Goal: Find contact information: Find contact information

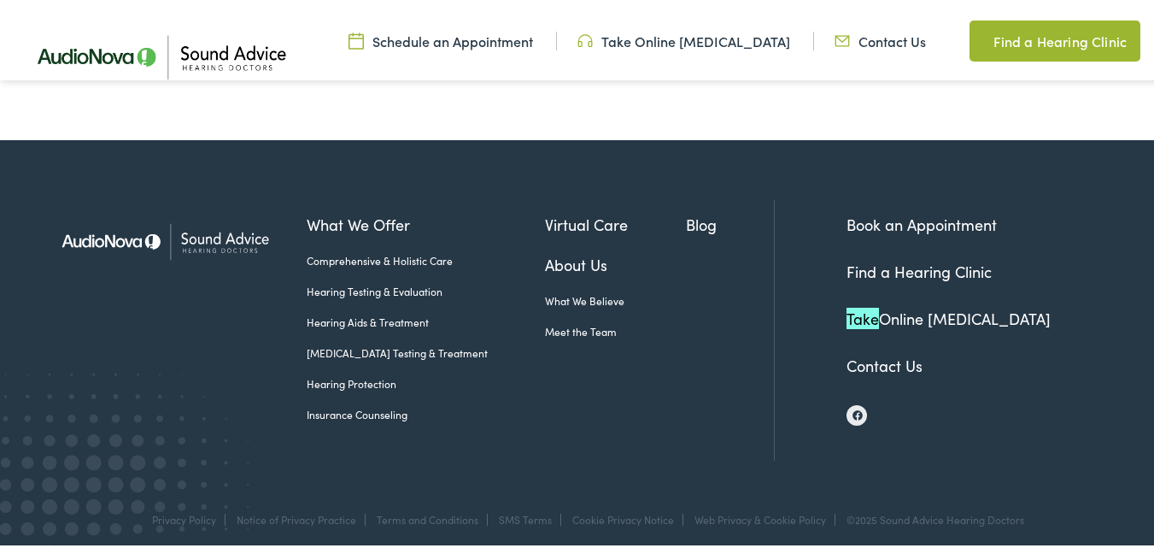
scroll to position [1094, 0]
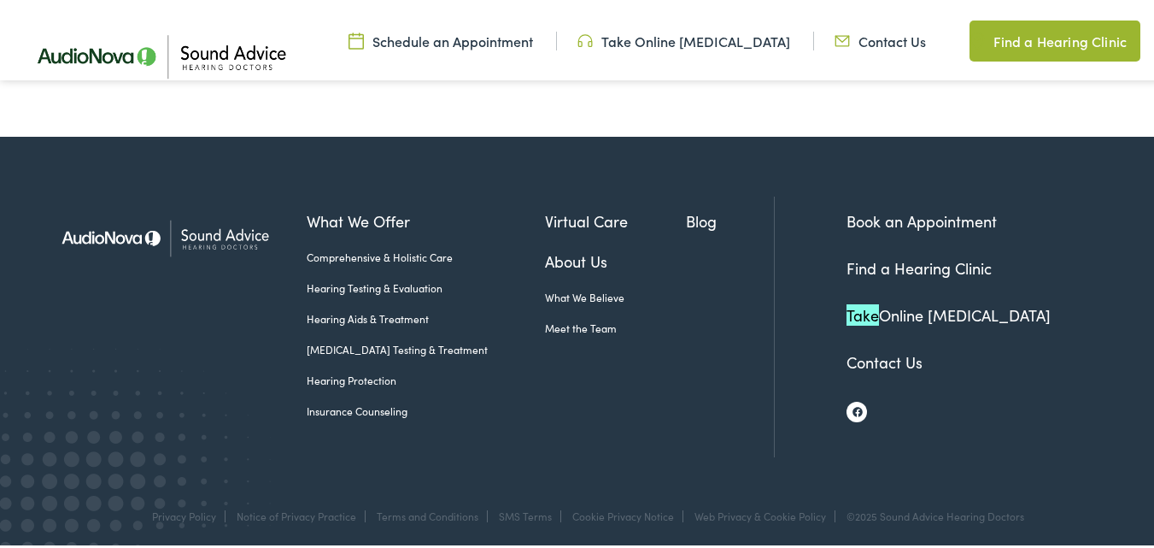
click at [853, 407] on img at bounding box center [858, 408] width 10 height 10
click at [1071, 359] on li "Contact Us" at bounding box center [983, 358] width 273 height 23
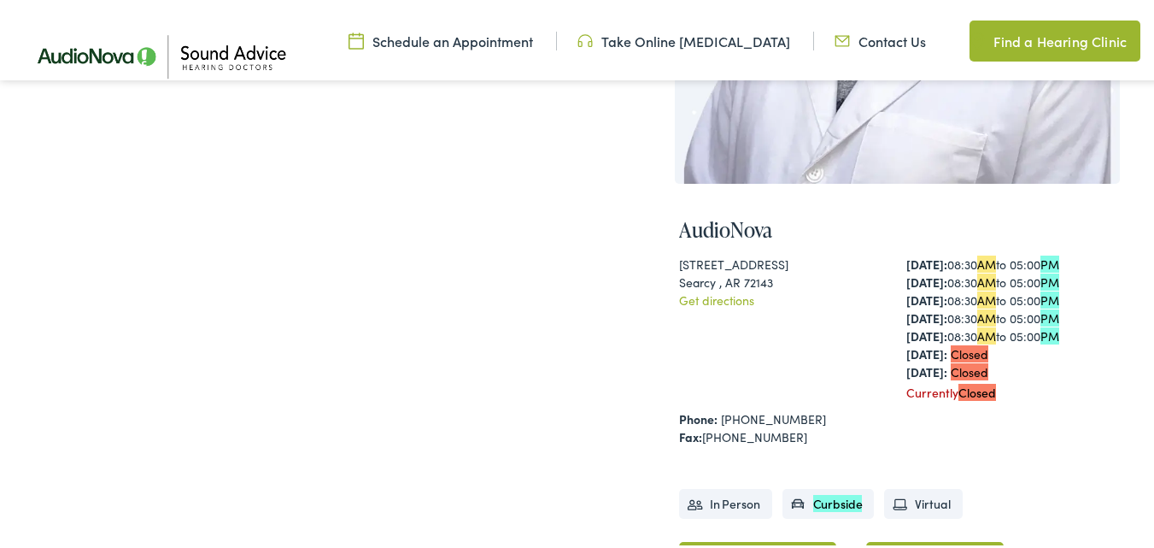
scroll to position [598, 0]
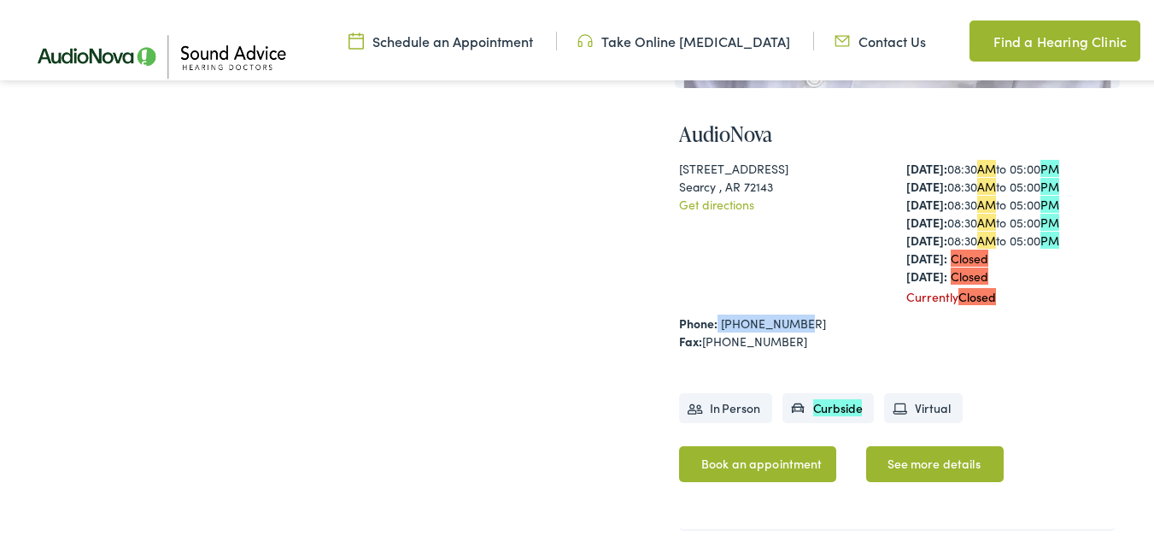
drag, startPoint x: 710, startPoint y: 317, endPoint x: 798, endPoint y: 317, distance: 88.0
click at [798, 317] on div "Phone: 501-268-3500" at bounding box center [897, 320] width 437 height 18
copy div "501-268-3500"
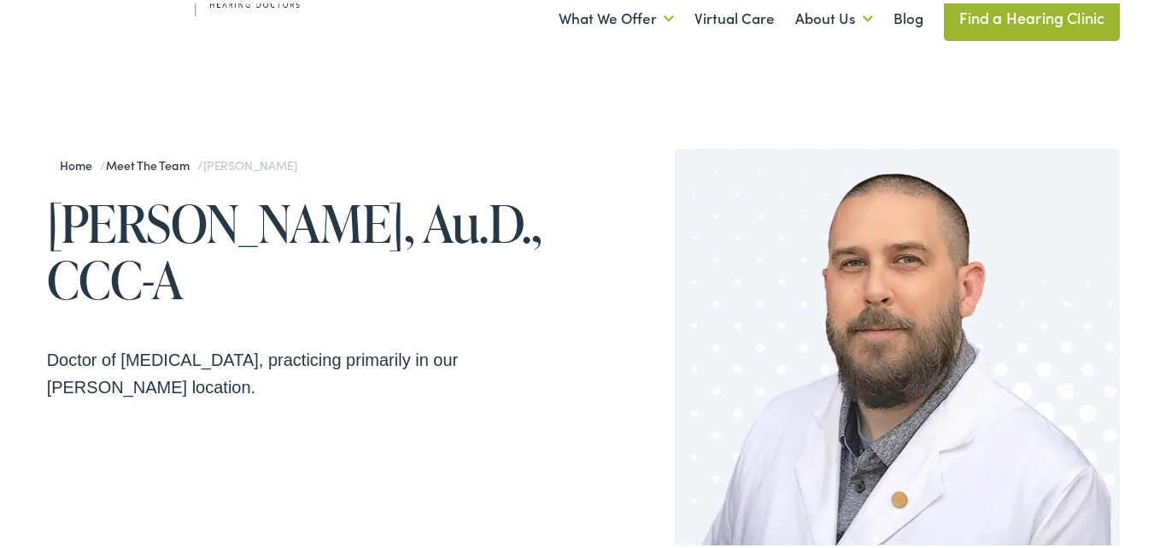
scroll to position [0, 0]
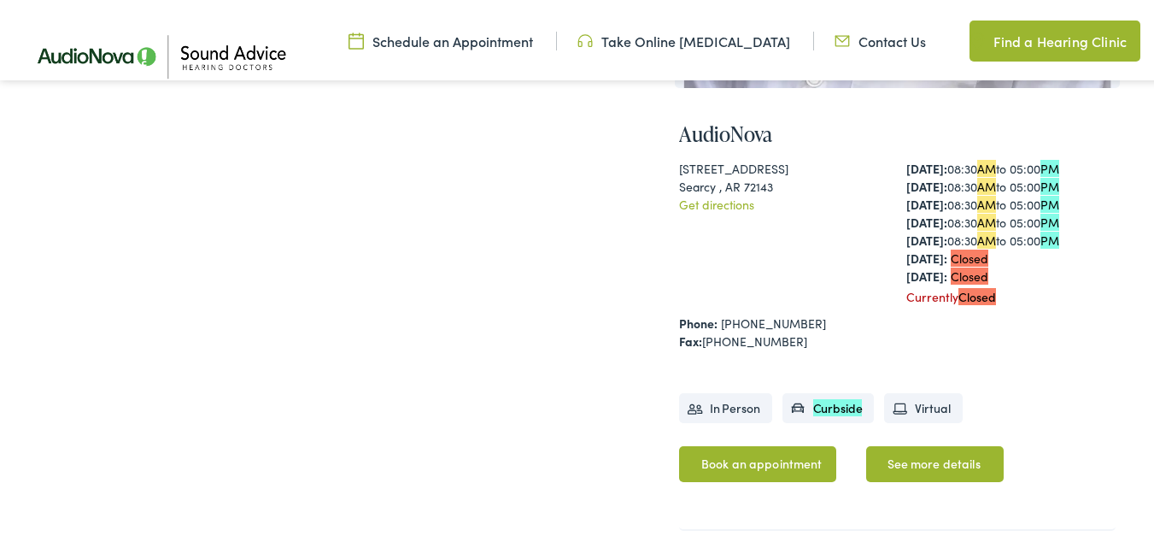
scroll to position [513, 0]
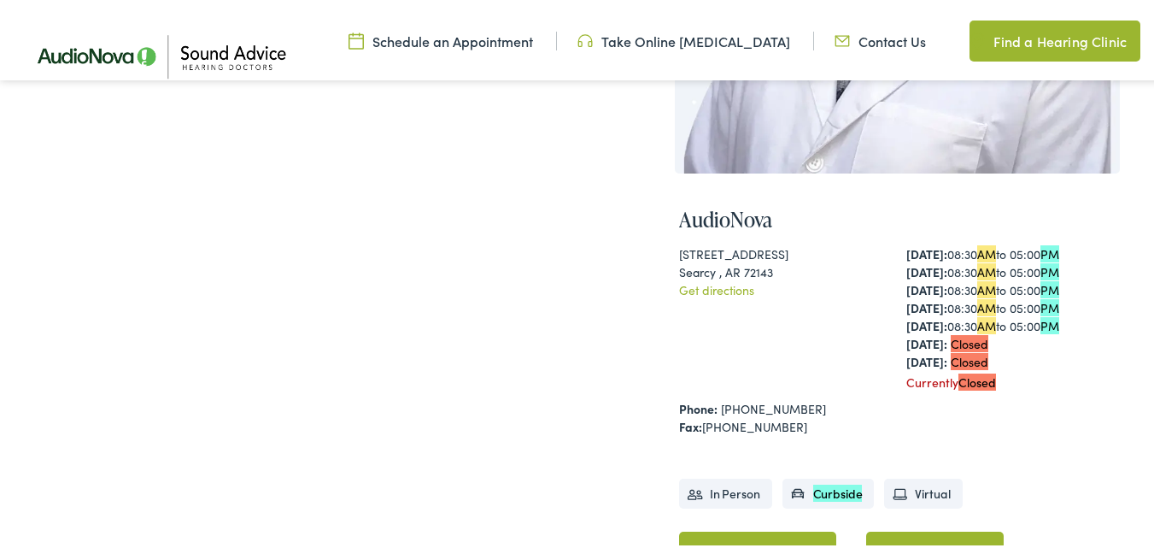
click at [511, 245] on div "Home / Meet the Team / Kevin Tripp Kevin Tripp, Au.D., CCC-A Doctor of Audiolog…" at bounding box center [315, 166] width 537 height 927
drag, startPoint x: 806, startPoint y: 393, endPoint x: 715, endPoint y: 404, distance: 91.2
click at [715, 404] on div "Phone: 501-268-3500" at bounding box center [897, 405] width 437 height 18
copy link "501-268-3500"
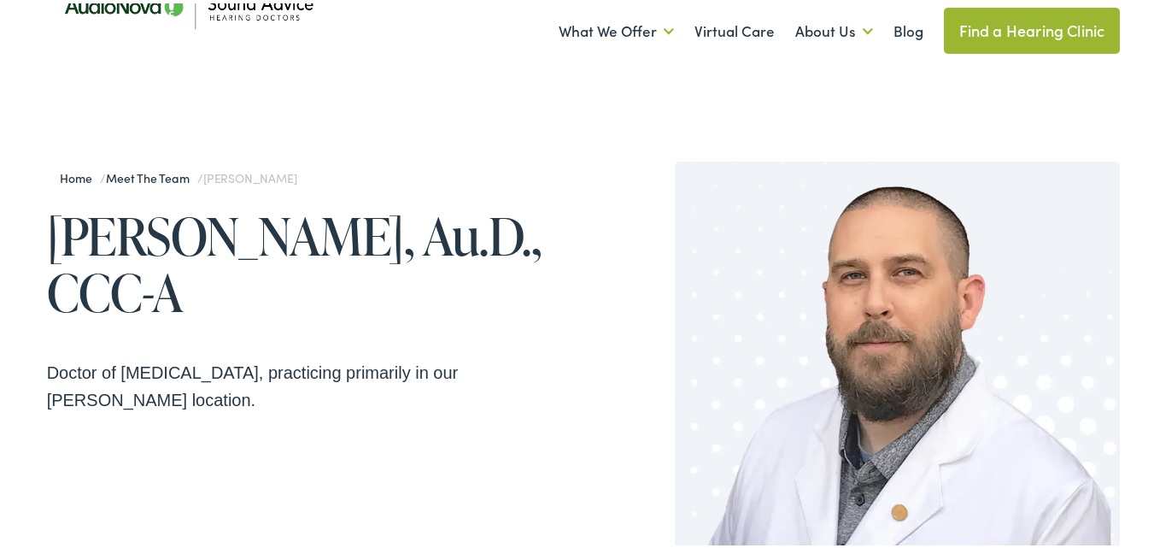
scroll to position [0, 0]
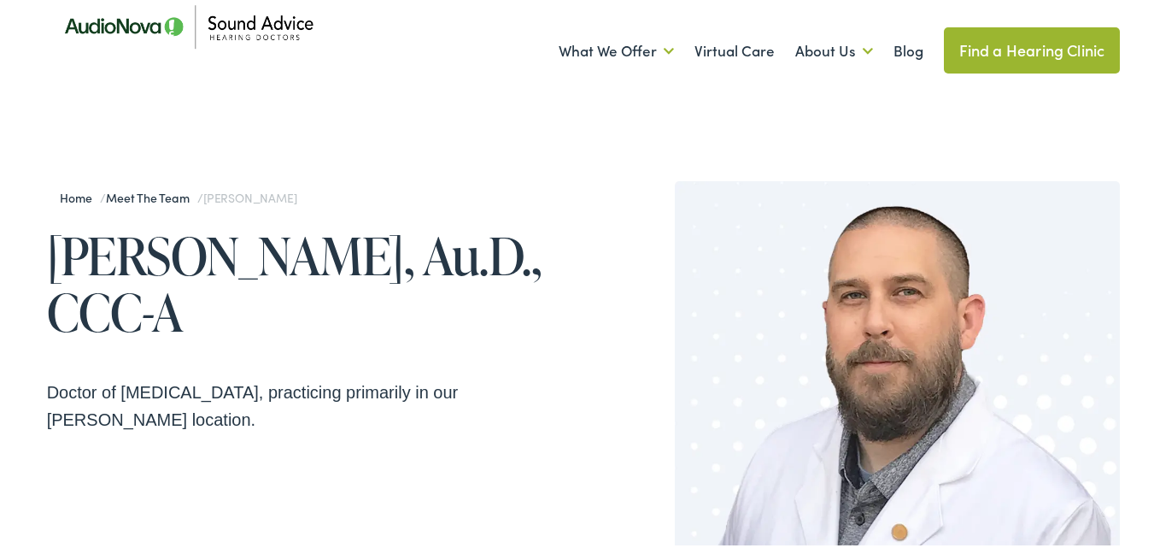
scroll to position [85, 0]
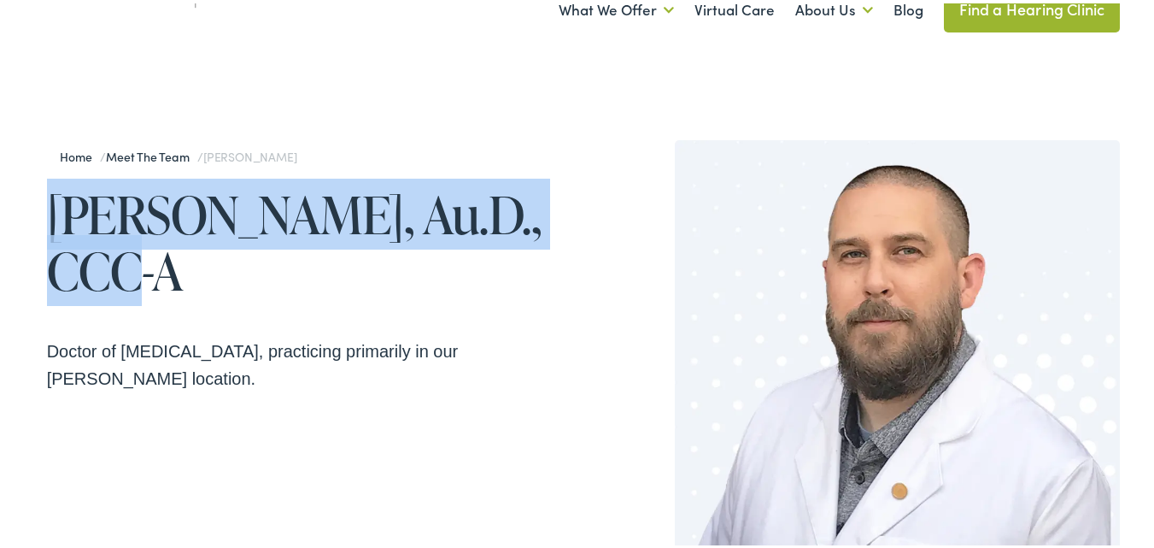
drag, startPoint x: 58, startPoint y: 212, endPoint x: 557, endPoint y: 206, distance: 499.0
click at [557, 206] on h1 "Kevin Tripp, Au.D., CCC-A" at bounding box center [315, 239] width 537 height 113
copy h1 "Kevin Tripp, Au.D., CCC-A"
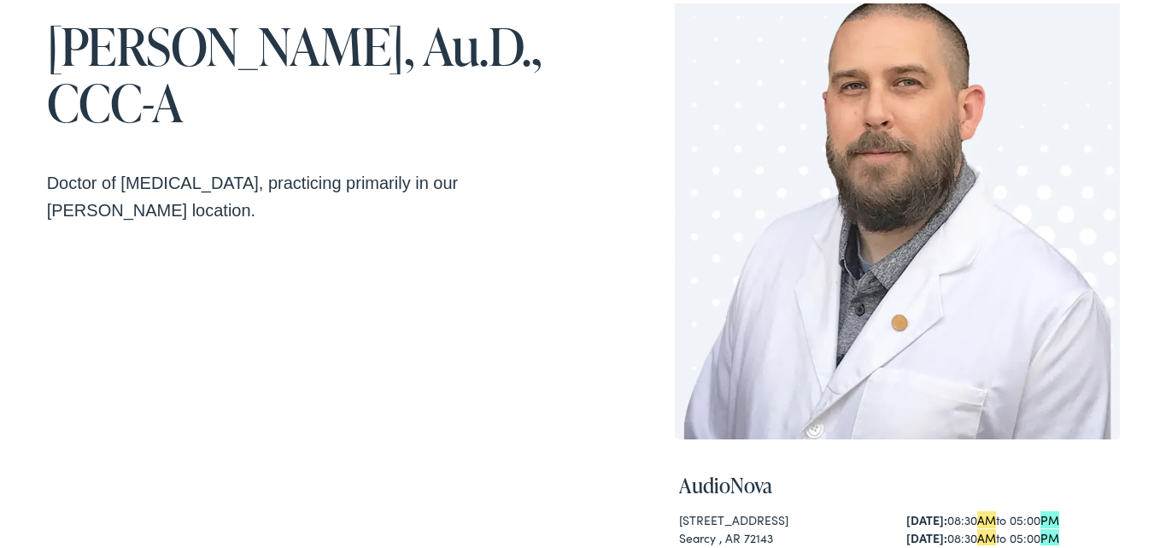
scroll to position [411, 0]
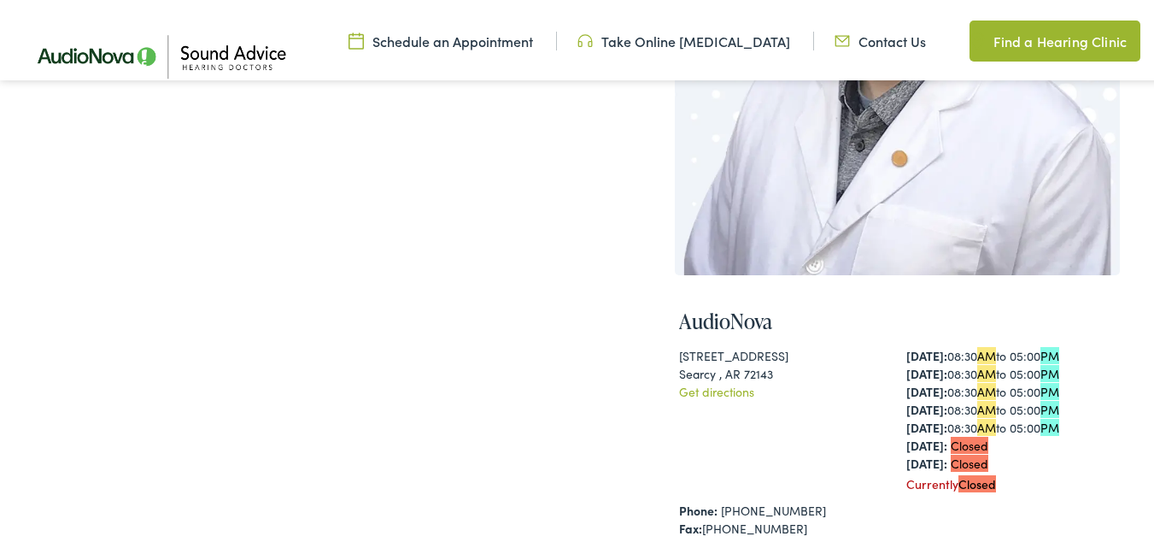
click at [703, 314] on h4 "AudioNova" at bounding box center [897, 318] width 437 height 25
copy h4 "AudioNova"
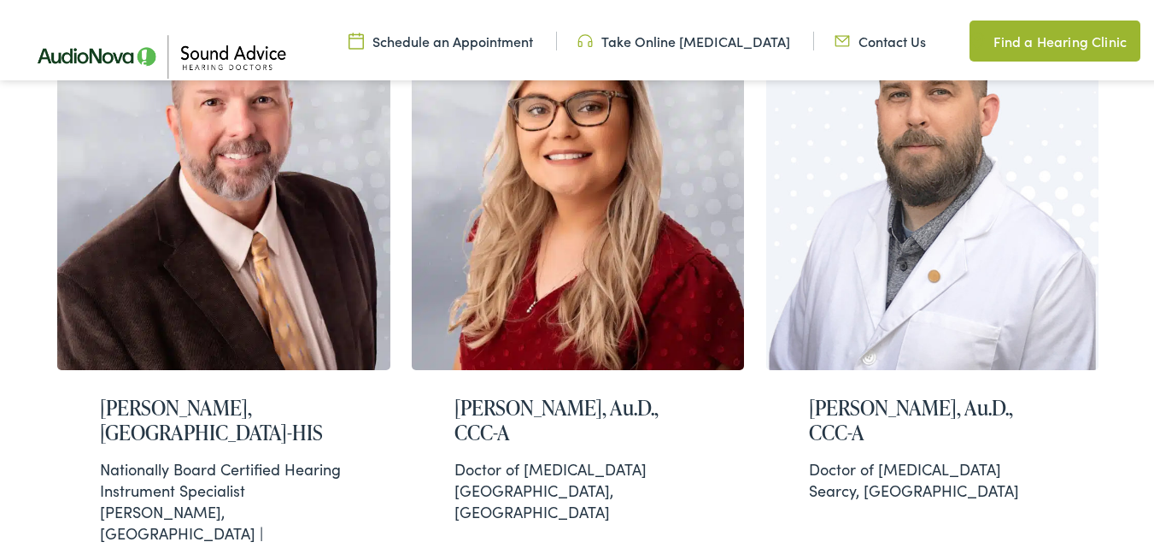
scroll to position [579, 0]
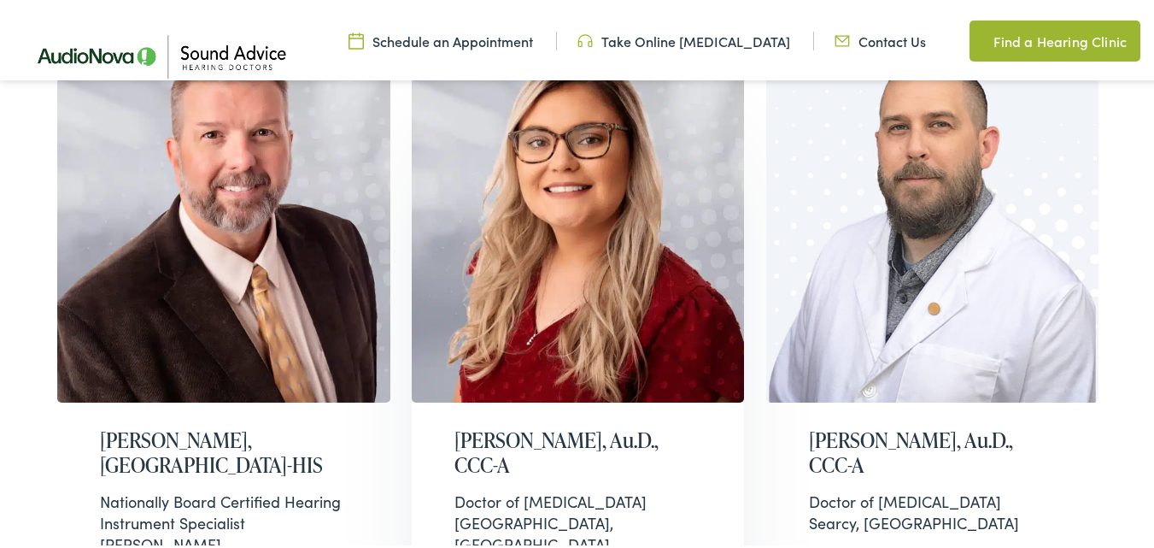
scroll to position [598, 0]
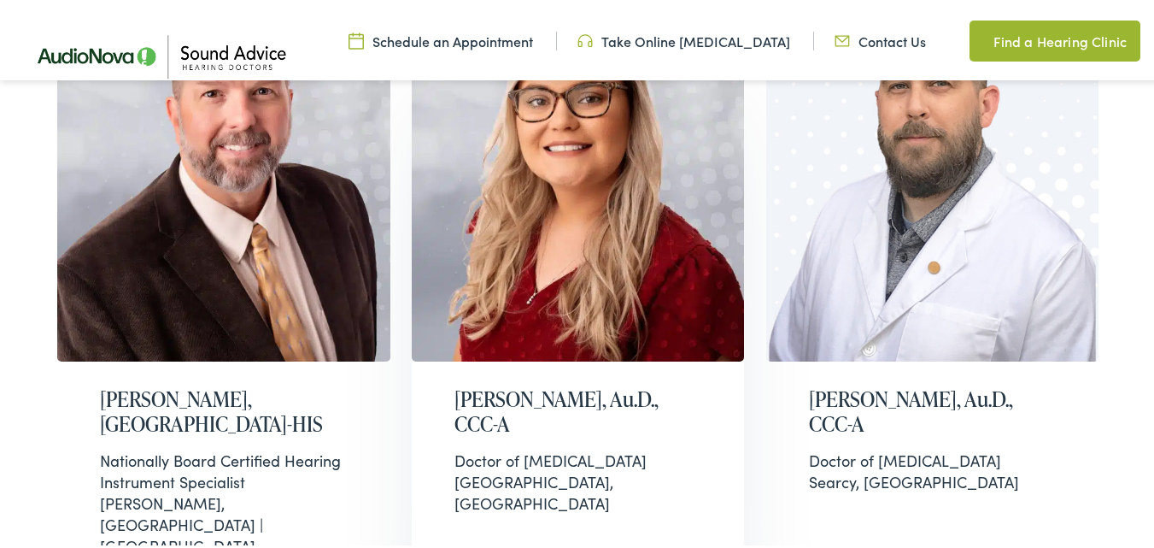
click at [541, 391] on h2 "Kayla Thompson, Au.D., CCC-A" at bounding box center [579, 409] width 248 height 50
